Goal: Task Accomplishment & Management: Manage account settings

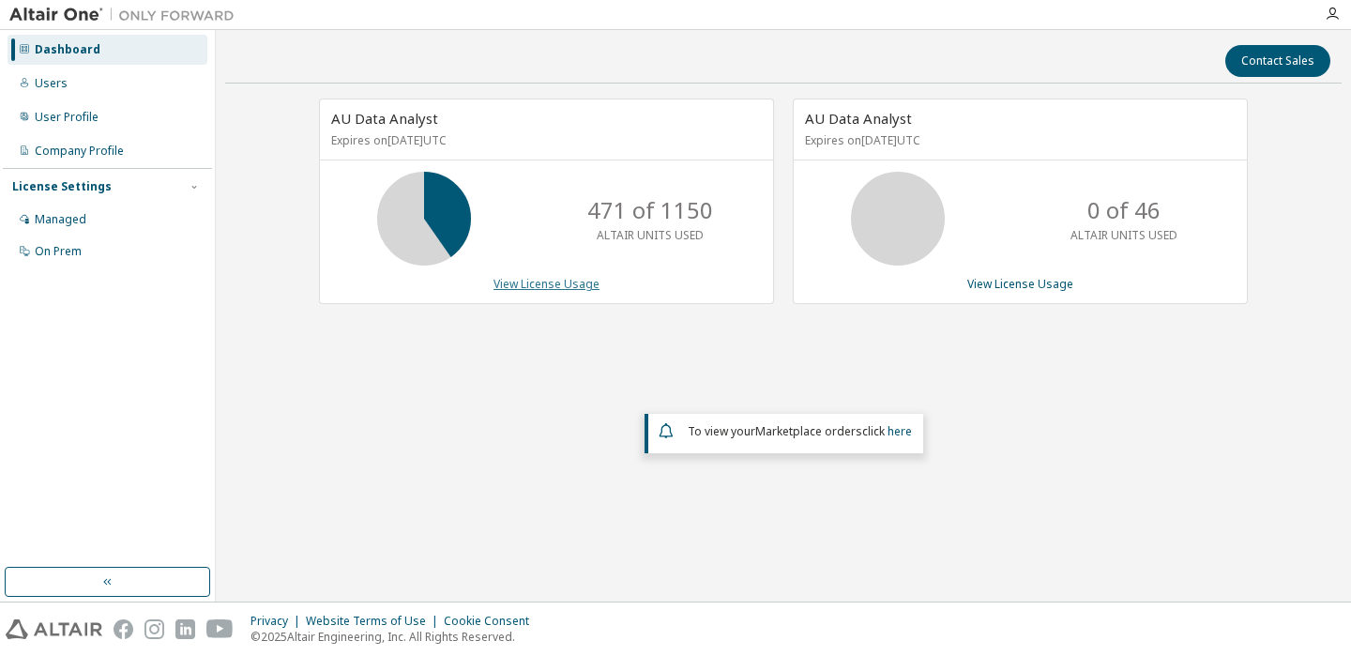
click at [567, 276] on link "View License Usage" at bounding box center [546, 284] width 106 height 16
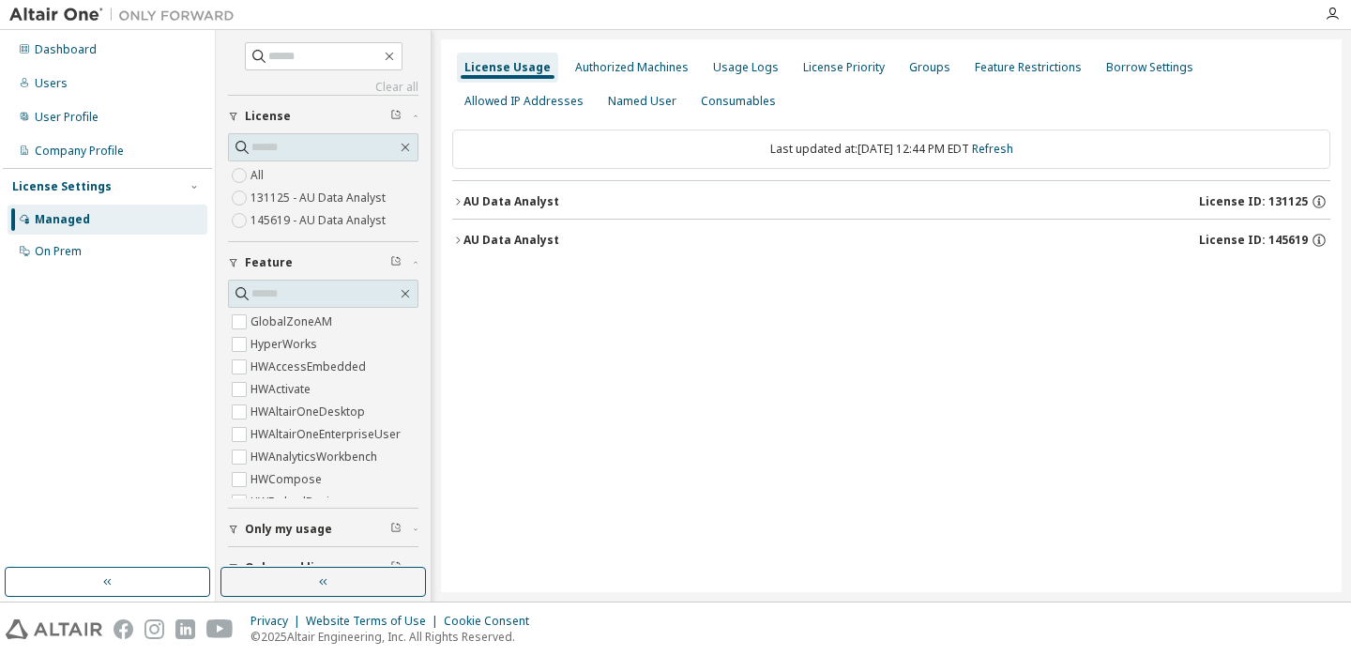
click at [457, 200] on icon "button" at bounding box center [457, 201] width 11 height 11
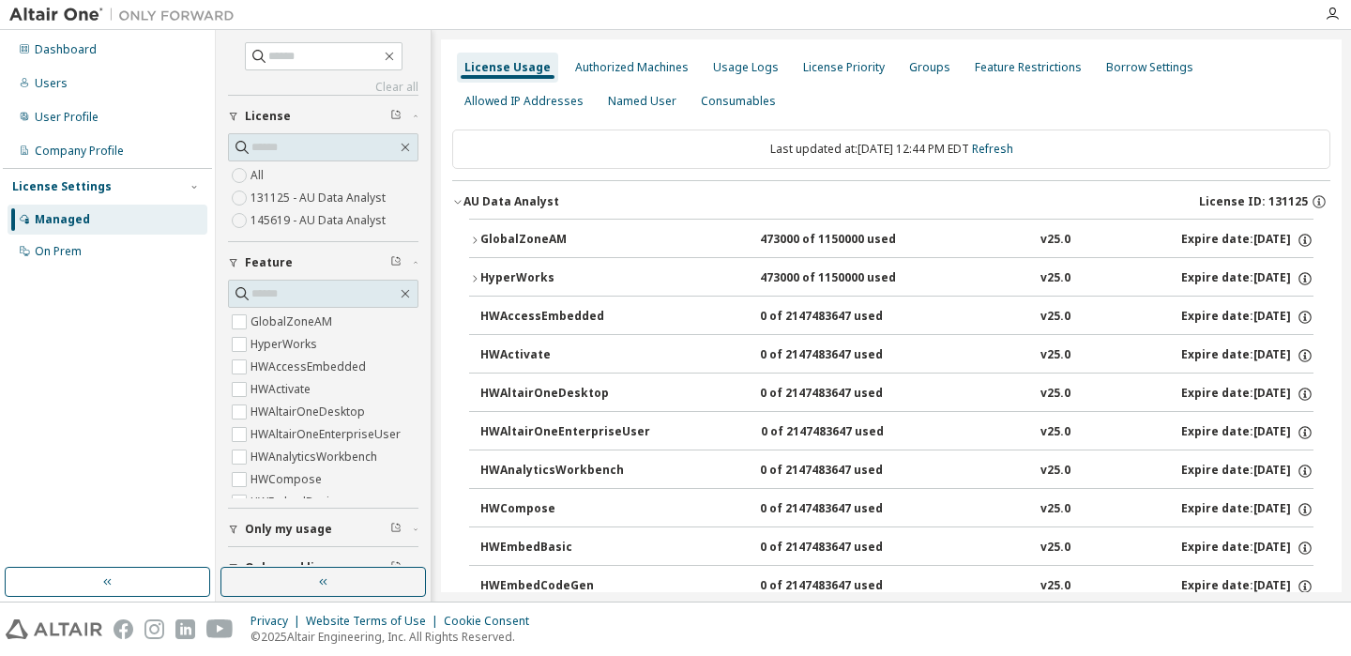
click at [479, 234] on icon "button" at bounding box center [474, 239] width 11 height 11
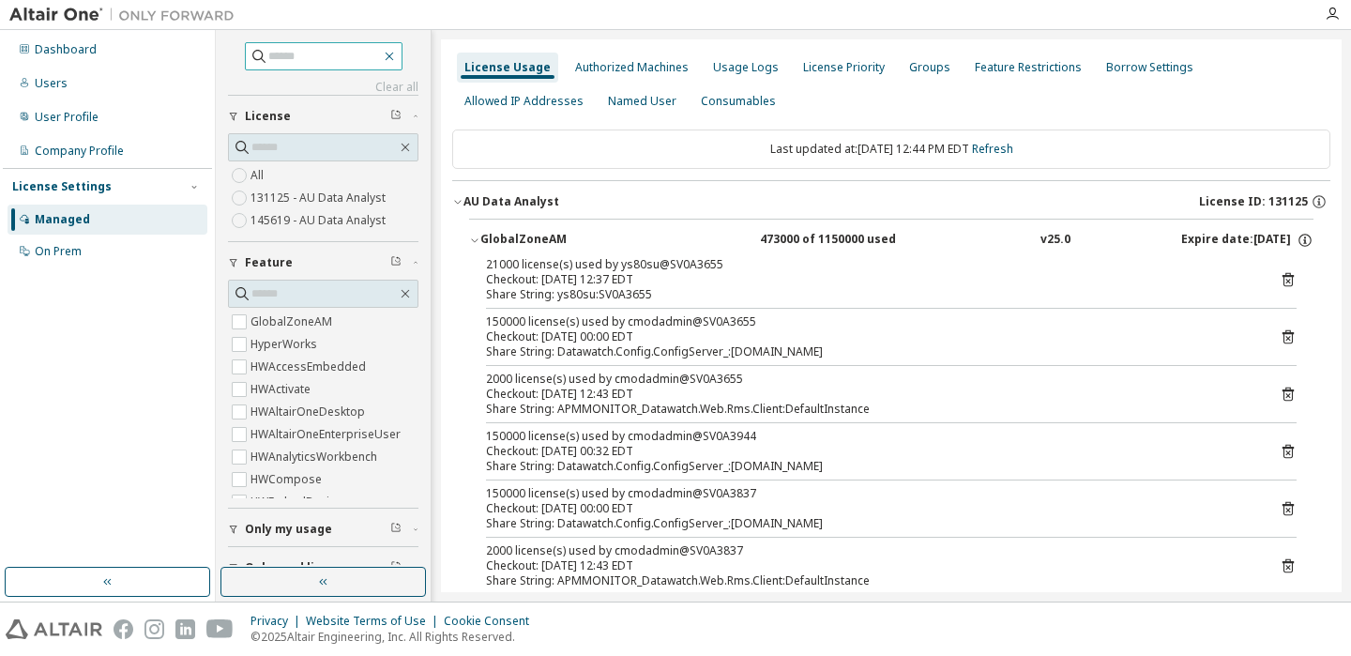
click at [396, 53] on icon "button" at bounding box center [389, 56] width 15 height 15
click at [376, 577] on button "button" at bounding box center [322, 581] width 205 height 30
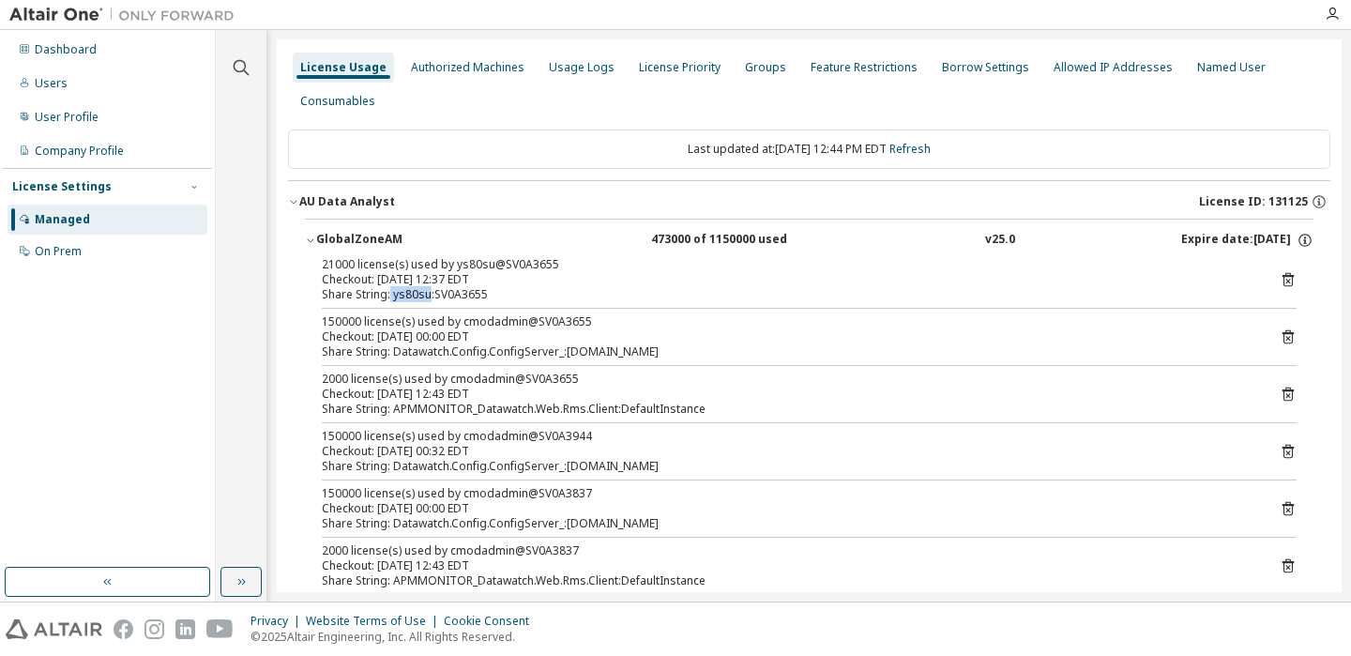
drag, startPoint x: 390, startPoint y: 294, endPoint x: 427, endPoint y: 292, distance: 36.7
click at [427, 292] on div "Share String: ys80su:SV0A3655" at bounding box center [786, 294] width 929 height 15
click at [430, 348] on div "Share String: Datawatch.Config.ConfigServer_:[DOMAIN_NAME]" at bounding box center [786, 351] width 929 height 15
click at [1204, 67] on div "Named User" at bounding box center [1231, 67] width 68 height 15
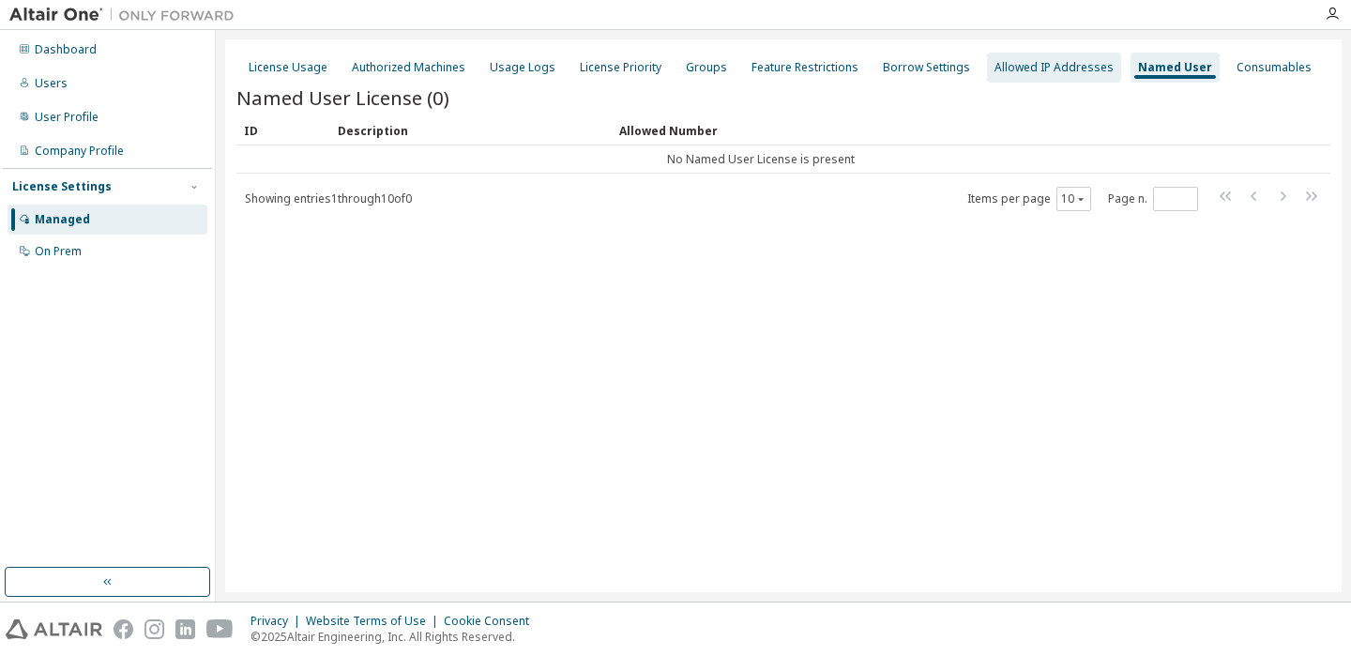
click at [996, 55] on div "Allowed IP Addresses" at bounding box center [1054, 68] width 134 height 30
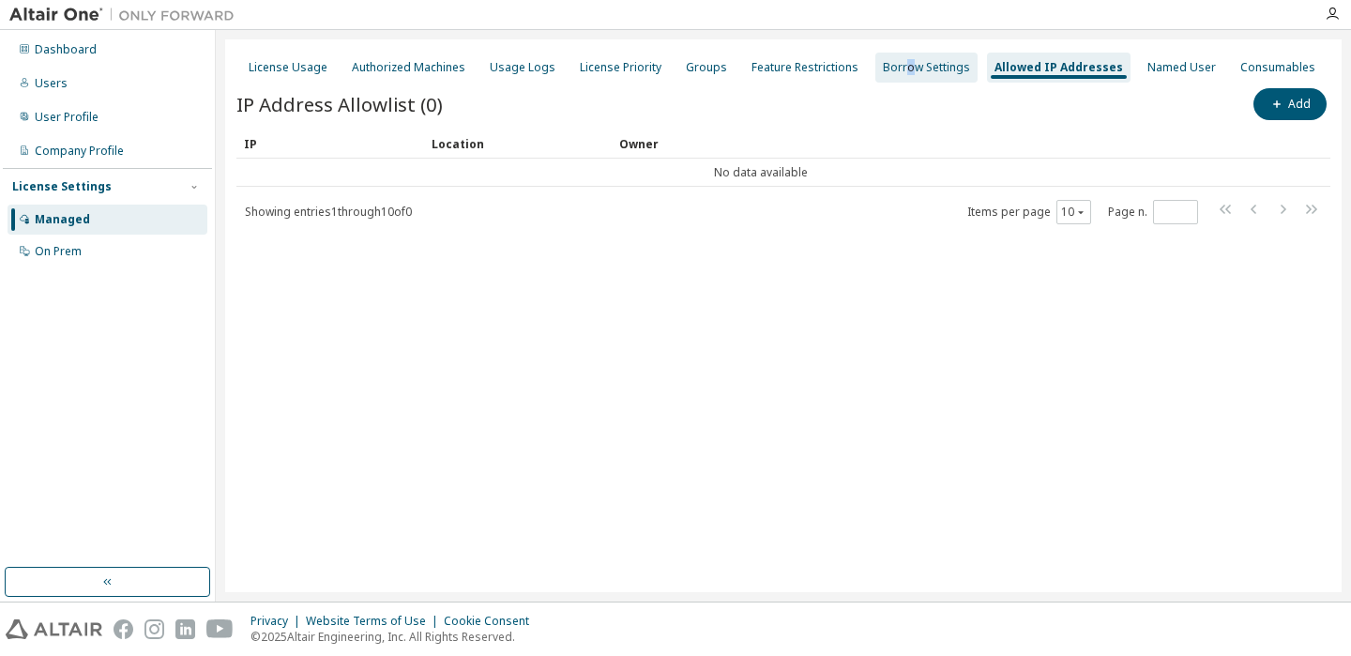
click at [894, 65] on div "Borrow Settings" at bounding box center [926, 67] width 87 height 15
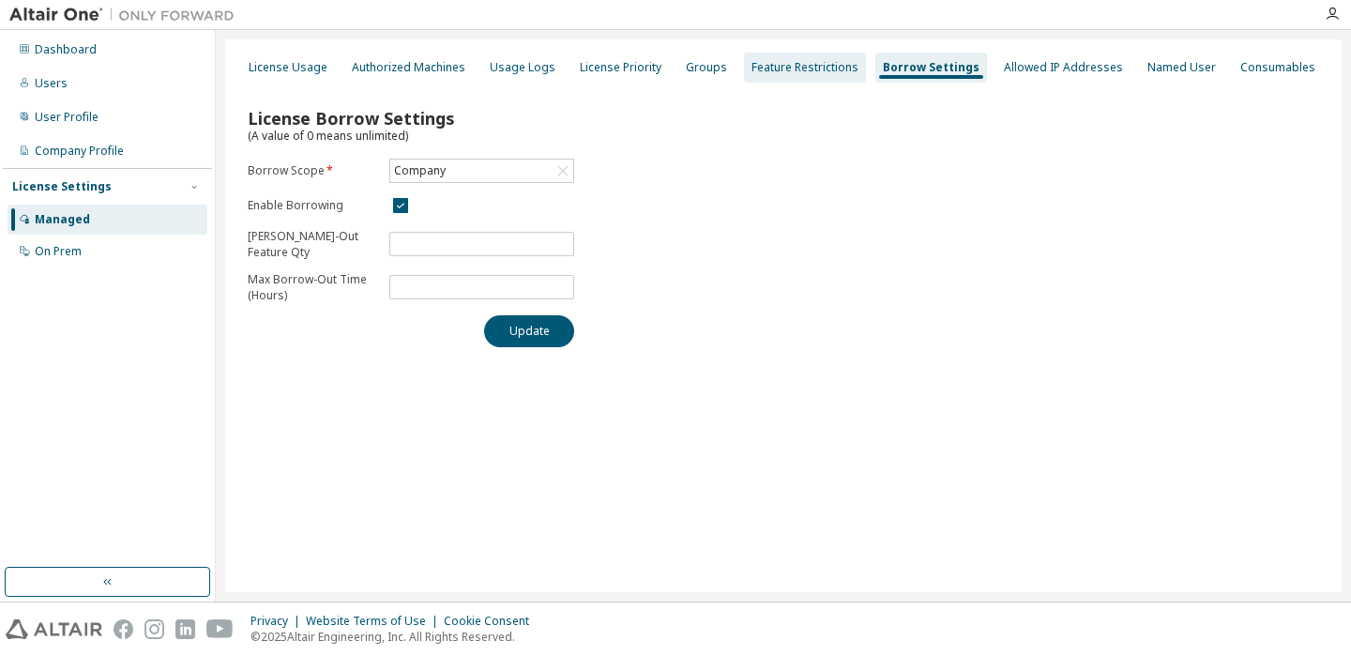
click at [751, 64] on div "Feature Restrictions" at bounding box center [804, 67] width 107 height 15
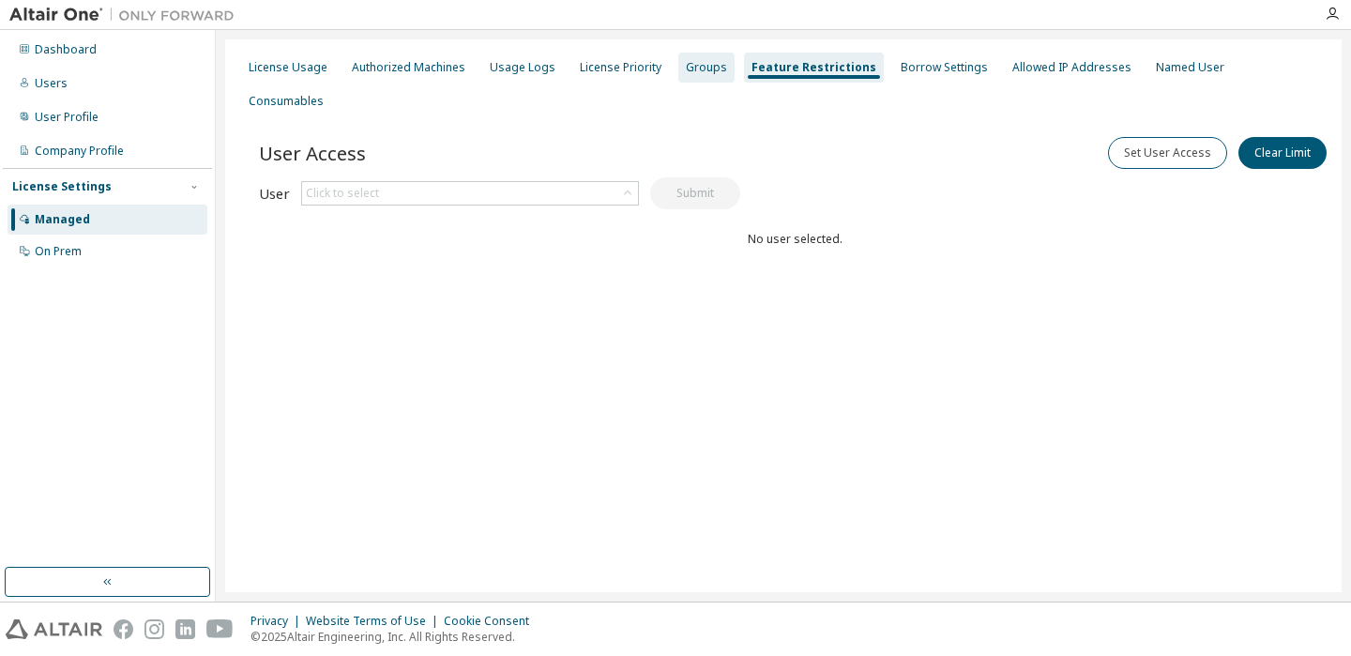
click at [693, 60] on div "Groups" at bounding box center [706, 67] width 41 height 15
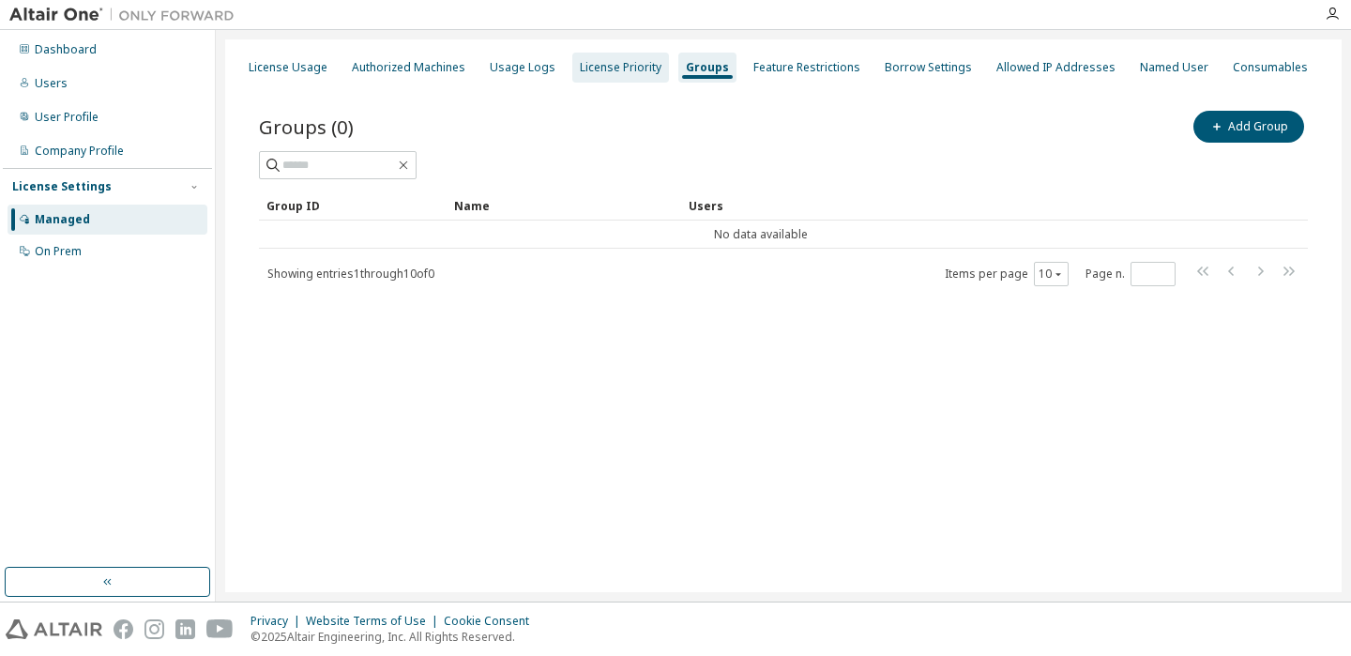
click at [605, 57] on div "License Priority" at bounding box center [620, 68] width 97 height 30
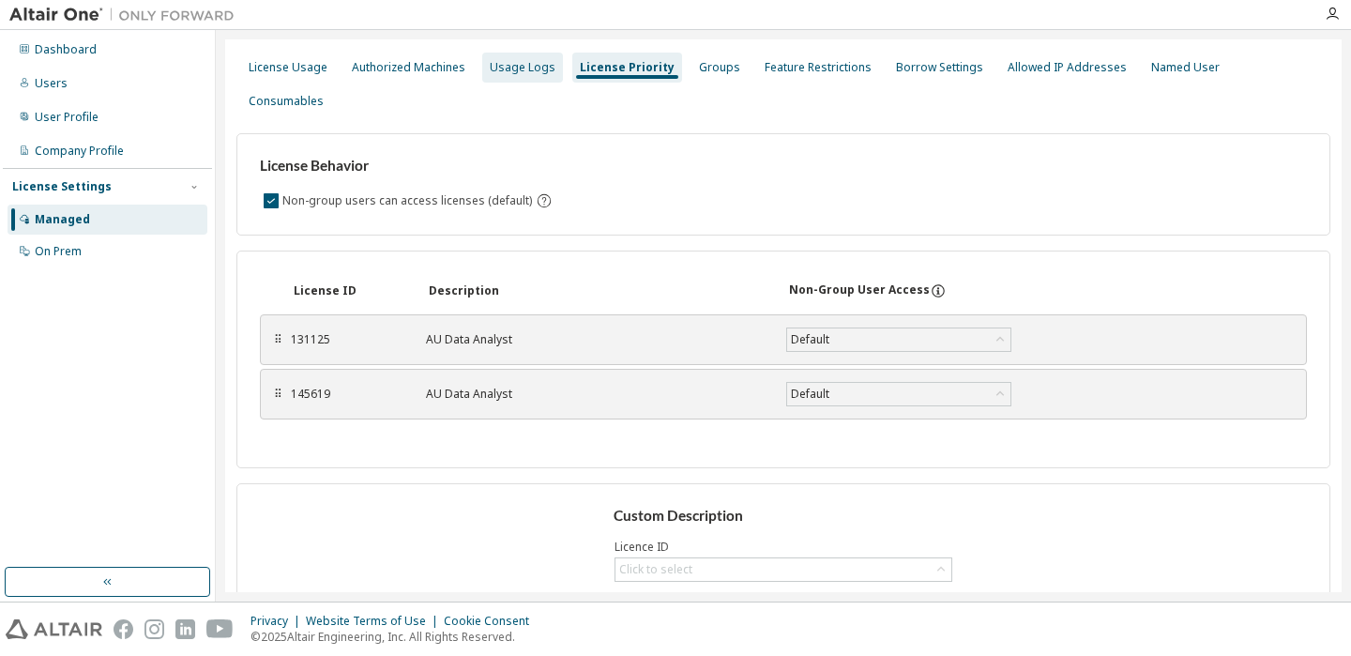
click at [506, 54] on div "Usage Logs" at bounding box center [522, 68] width 81 height 30
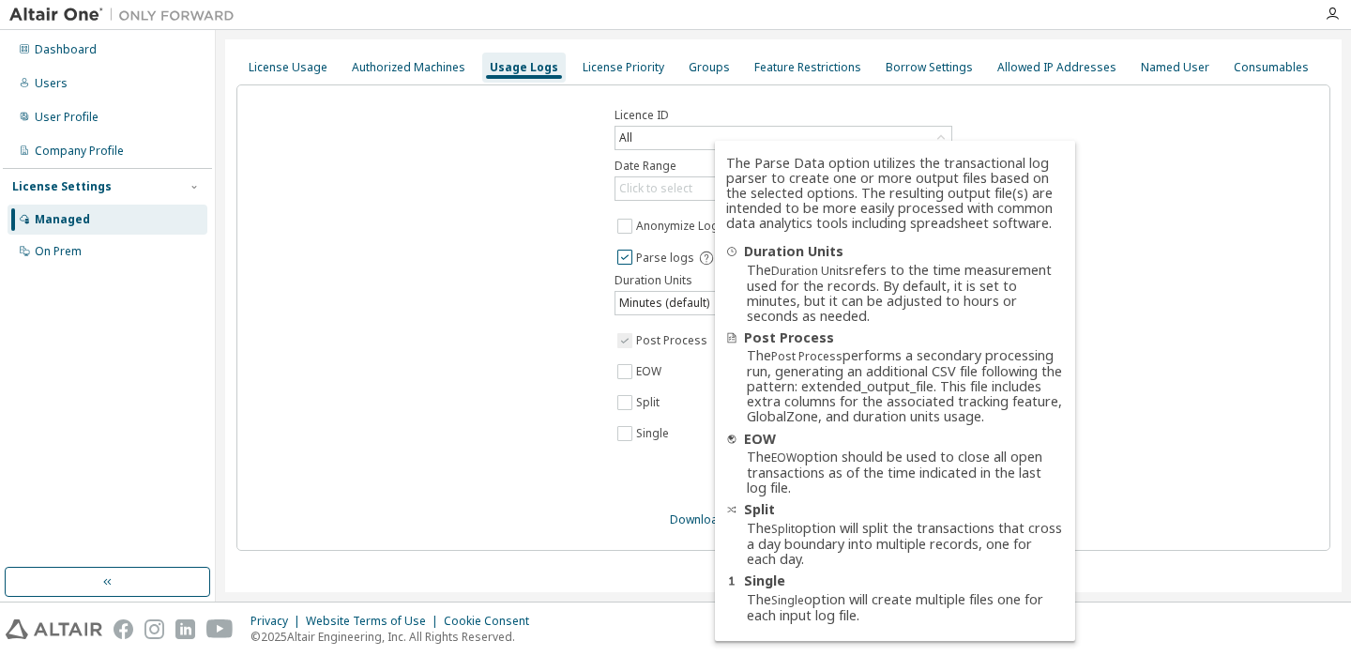
click at [698, 256] on icon at bounding box center [706, 257] width 17 height 17
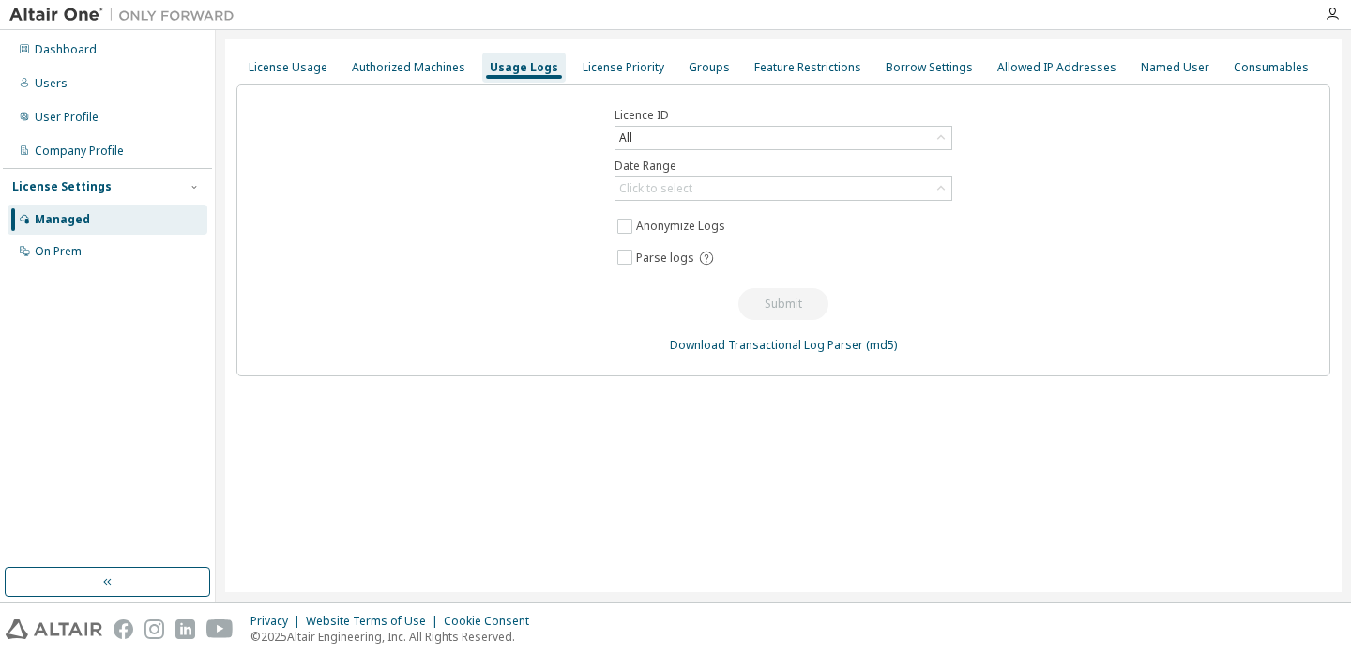
click at [383, 298] on div "Licence ID All Date Range Click to select Anonymize Logs Parse logs Submit Down…" at bounding box center [783, 230] width 1094 height 292
click at [382, 63] on div "Authorized Machines" at bounding box center [408, 67] width 113 height 15
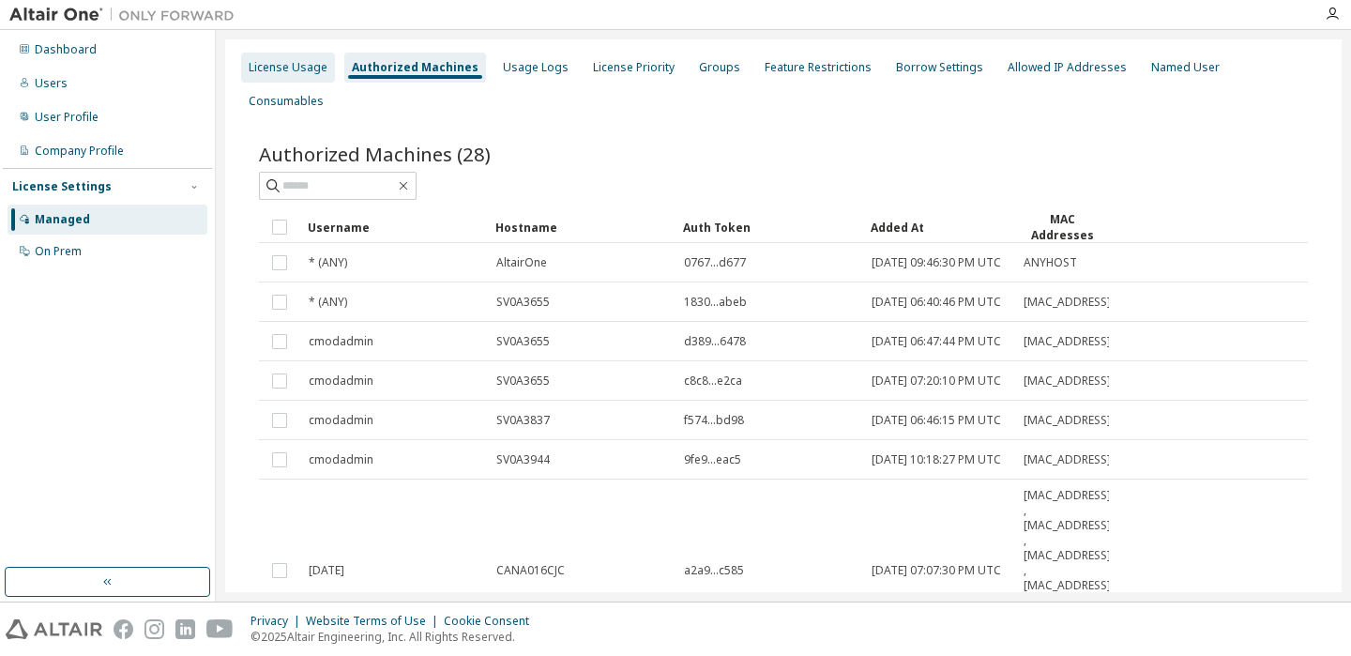
click at [263, 61] on div "License Usage" at bounding box center [288, 67] width 79 height 15
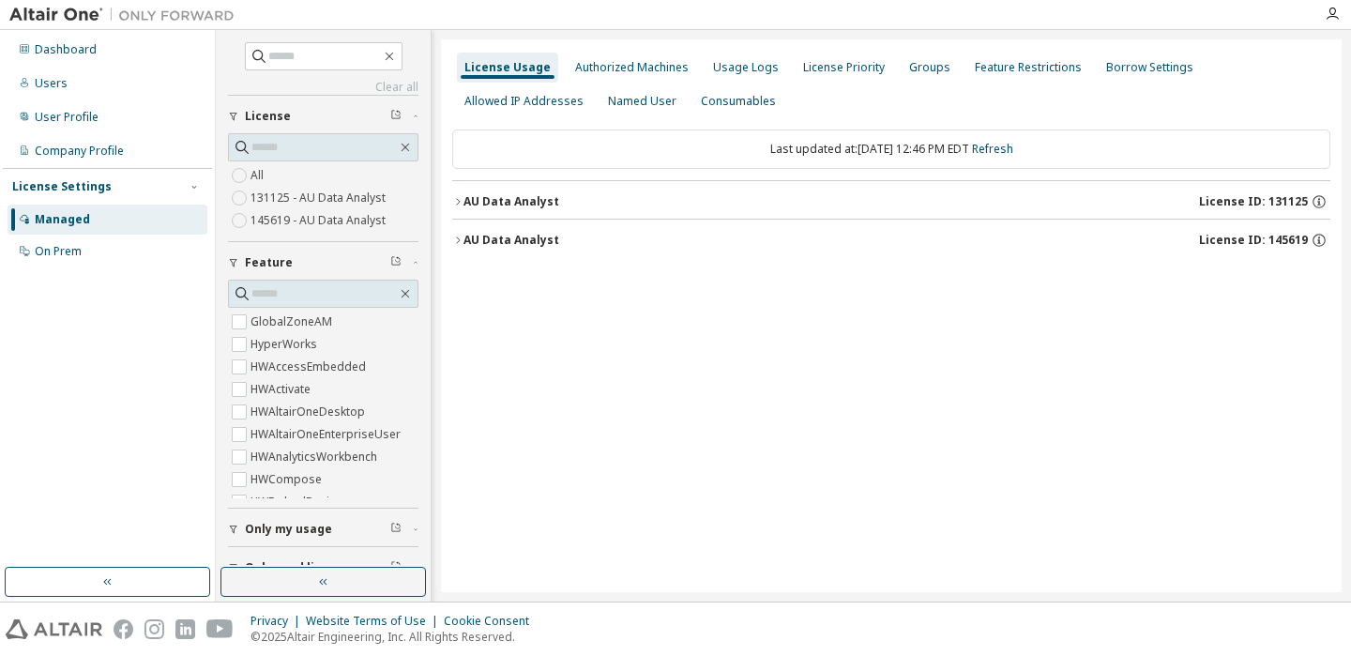
click at [458, 197] on icon "button" at bounding box center [457, 201] width 11 height 11
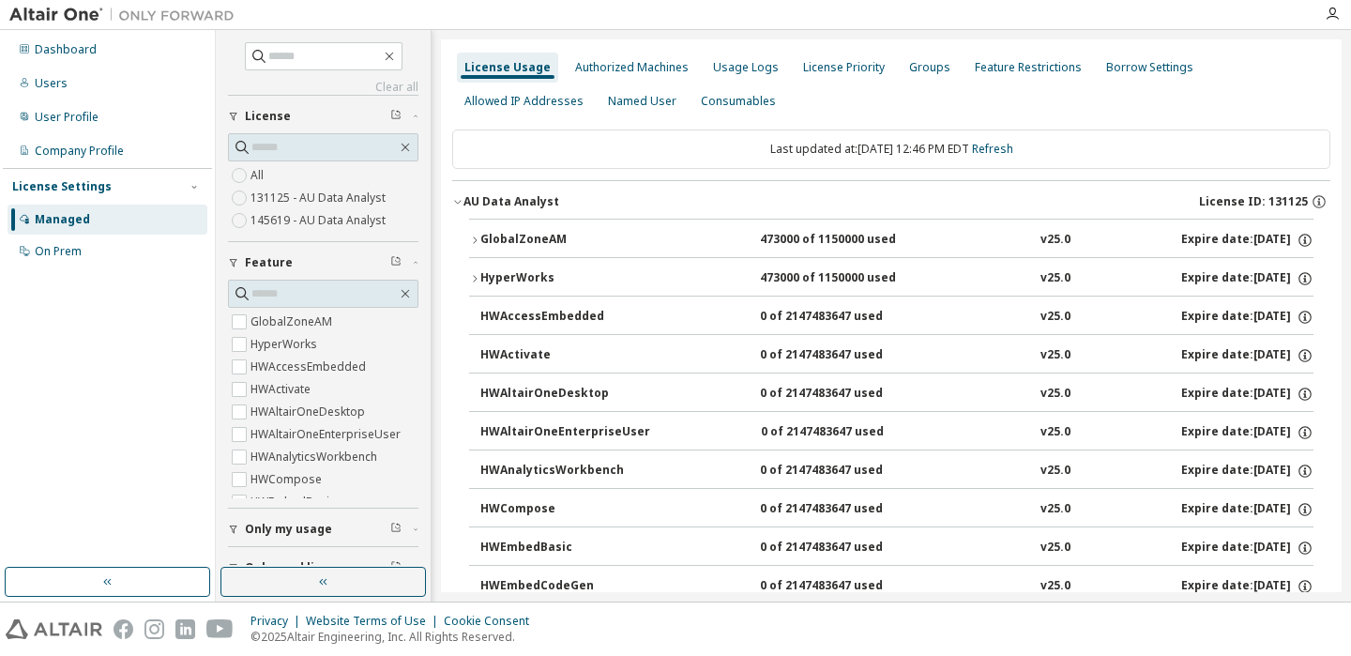
click at [475, 236] on icon "button" at bounding box center [474, 239] width 11 height 11
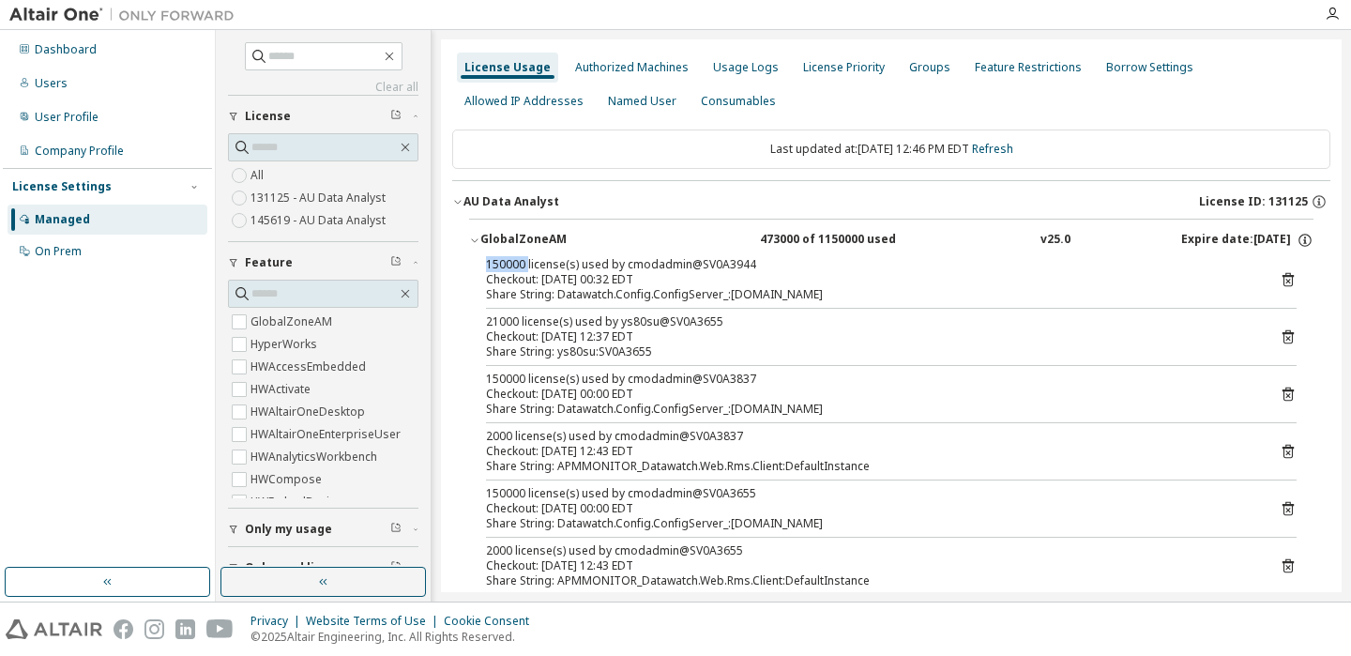
drag, startPoint x: 489, startPoint y: 263, endPoint x: 526, endPoint y: 263, distance: 37.5
click at [526, 263] on div "150000 license(s) used by cmodadmin@SV0A3944" at bounding box center [868, 264] width 765 height 15
